Goal: Information Seeking & Learning: Learn about a topic

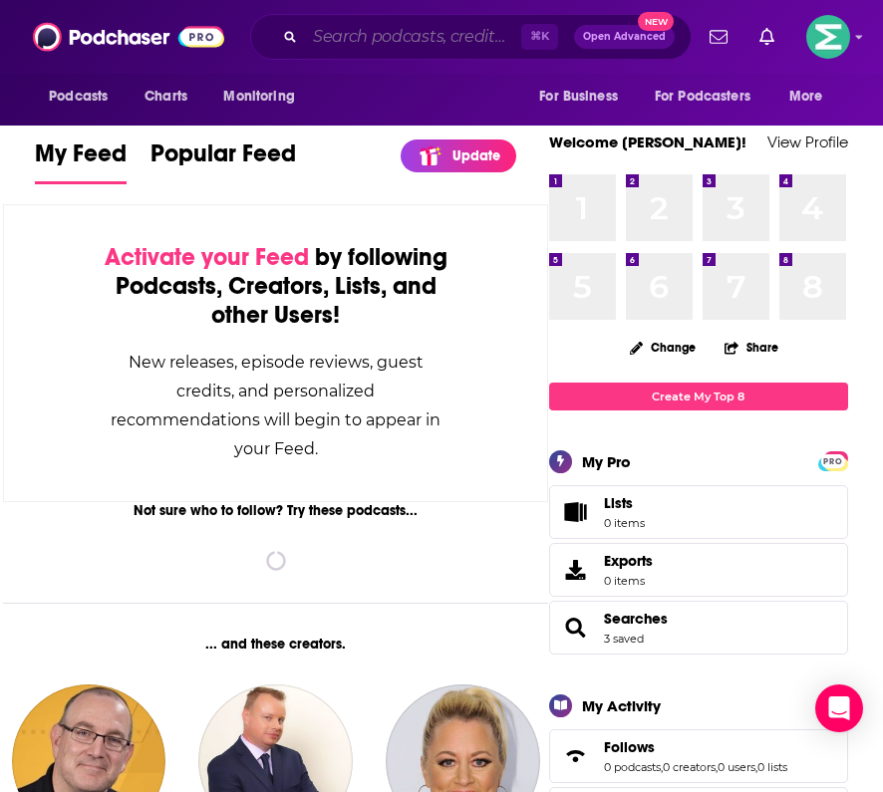
click at [402, 23] on input "Search podcasts, credits, & more..." at bounding box center [413, 37] width 216 height 32
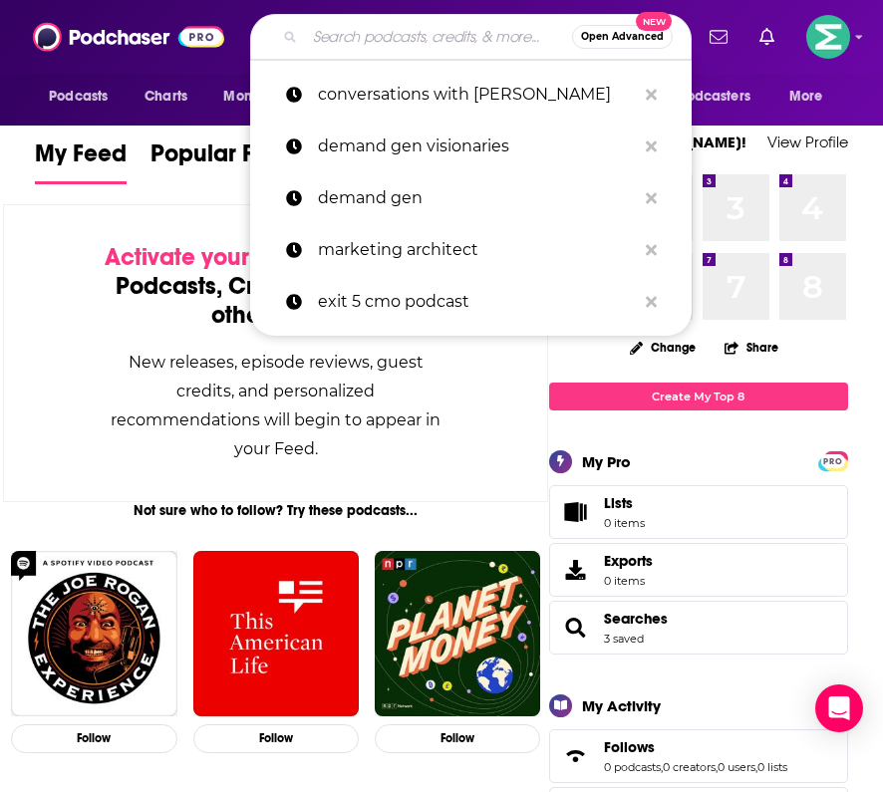
paste input "2- CyberWire Daily"
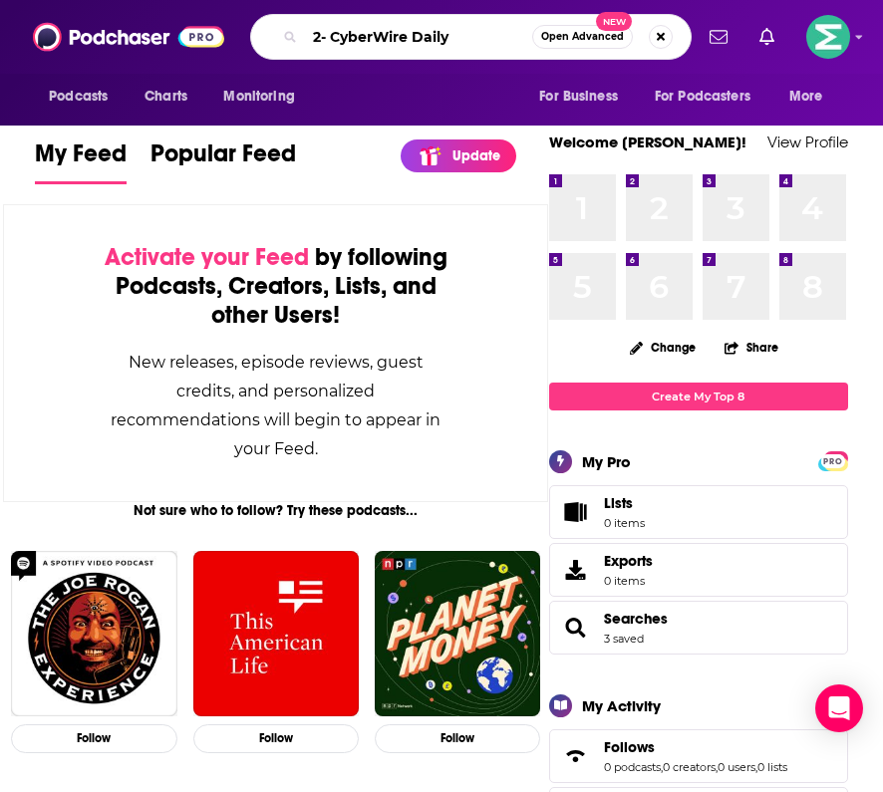
click at [332, 40] on input "2- CyberWire Daily" at bounding box center [418, 37] width 227 height 32
type input "CyberWire Daily"
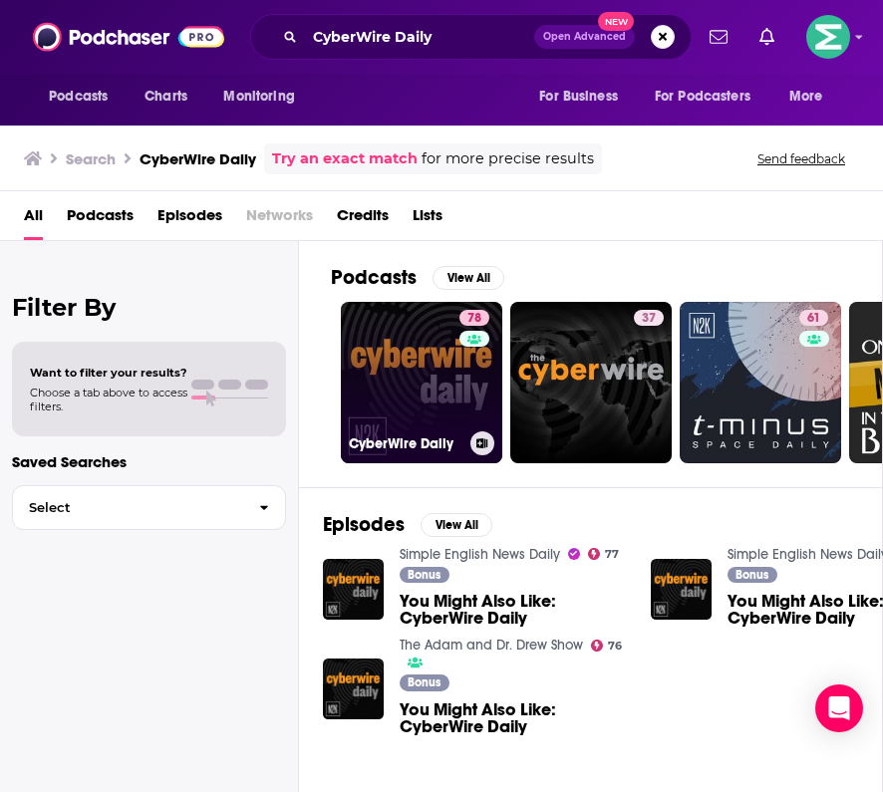
click at [422, 355] on link "78 CyberWire Daily" at bounding box center [421, 382] width 161 height 161
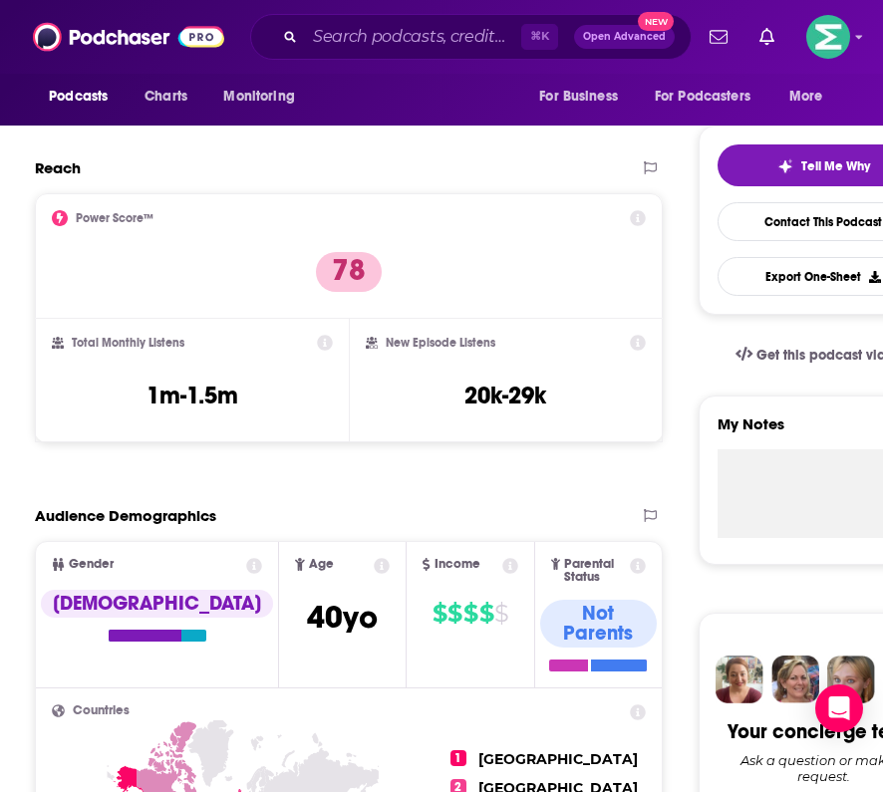
scroll to position [402, 0]
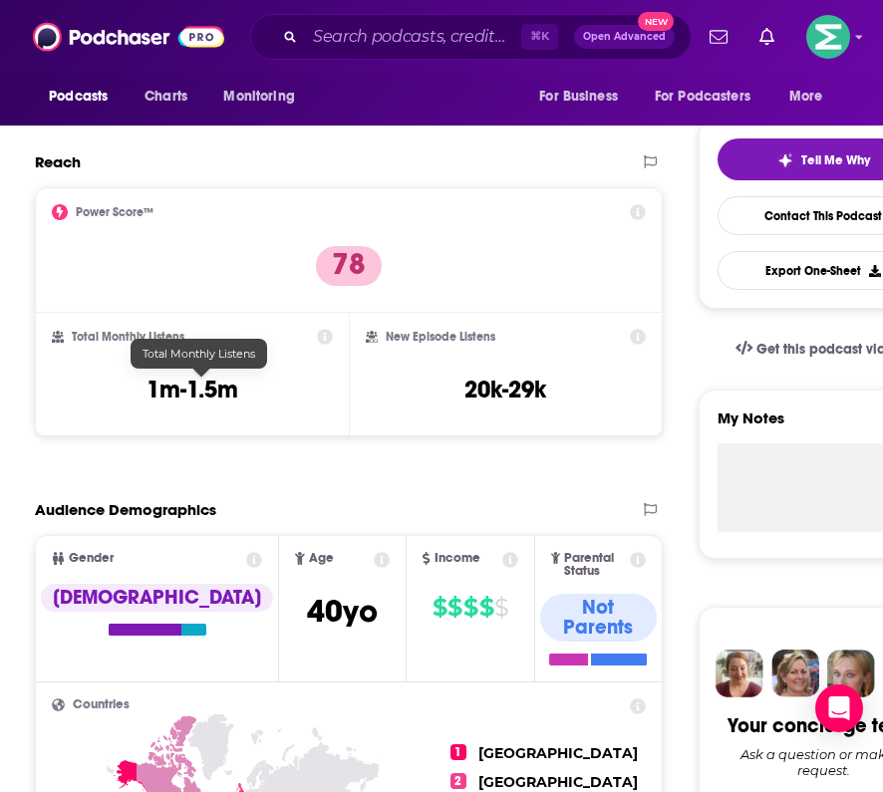
click at [227, 403] on h3 "1m-1.5m" at bounding box center [192, 390] width 92 height 30
drag, startPoint x: 243, startPoint y: 392, endPoint x: 167, endPoint y: 392, distance: 75.7
click at [167, 392] on div "Total Monthly Listens 1m-1.5m" at bounding box center [192, 375] width 281 height 92
click at [219, 392] on h3 "1m-1.5m" at bounding box center [192, 390] width 92 height 30
drag, startPoint x: 259, startPoint y: 392, endPoint x: 128, endPoint y: 392, distance: 130.5
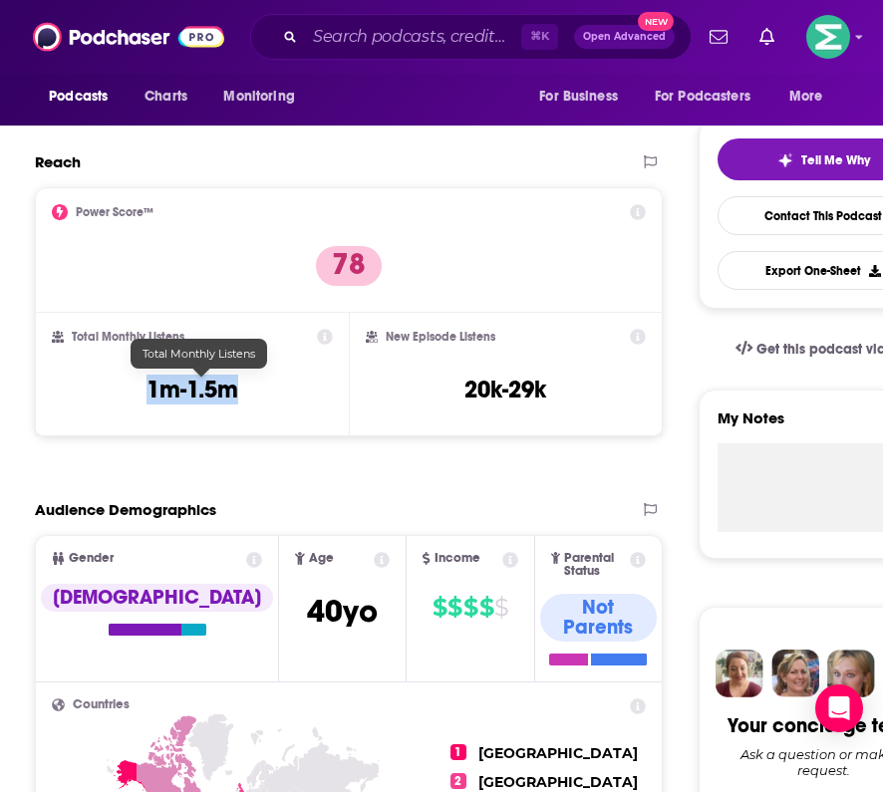
click at [128, 392] on div "Total Monthly Listens 1m-1.5m" at bounding box center [192, 375] width 281 height 92
copy h3 "1m-1.5m"
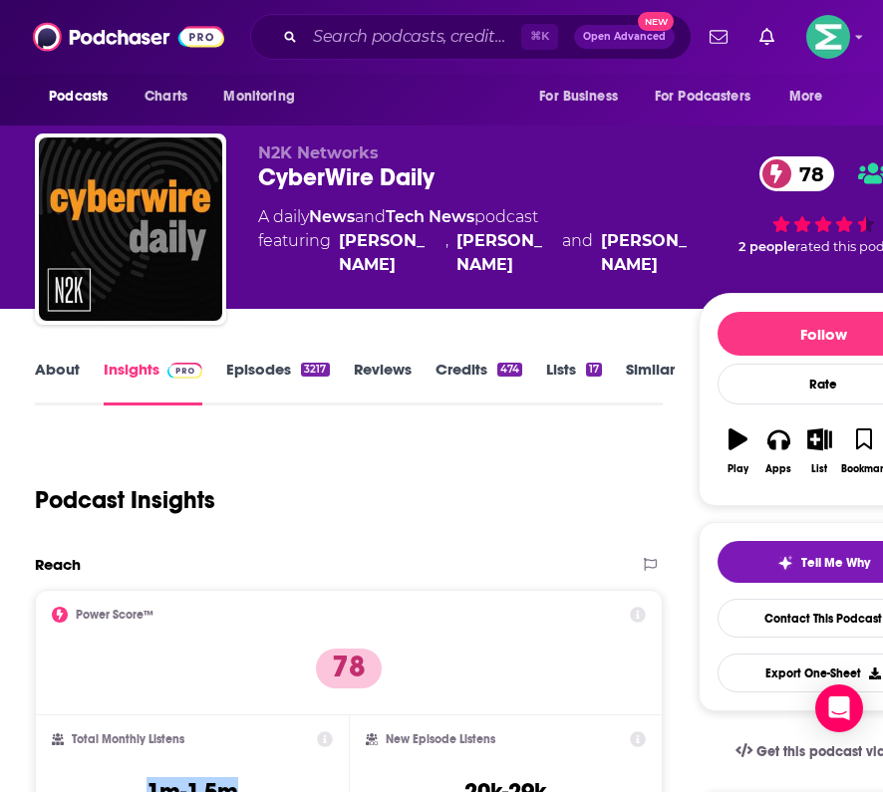
scroll to position [0, 0]
